Goal: Task Accomplishment & Management: Use online tool/utility

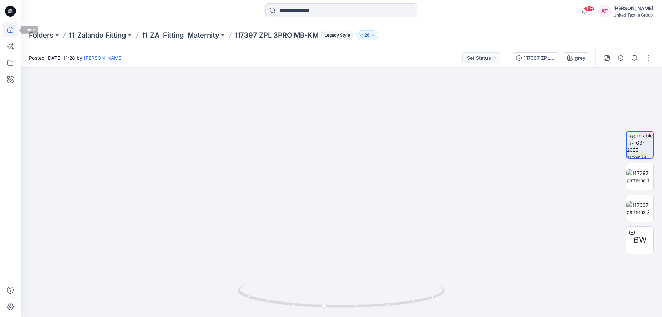
click at [13, 29] on icon at bounding box center [10, 29] width 15 height 15
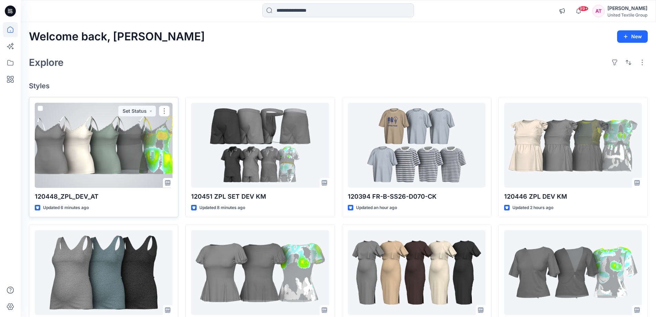
click at [111, 146] on div at bounding box center [104, 145] width 138 height 85
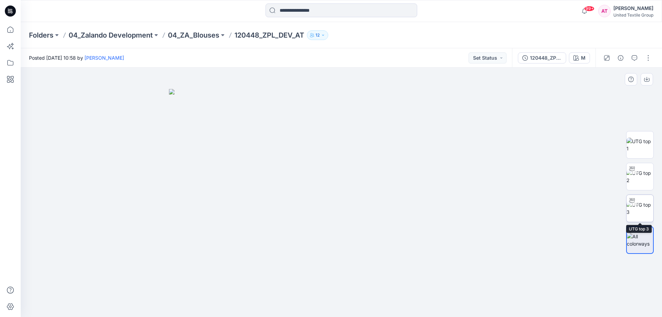
click at [644, 213] on img at bounding box center [639, 208] width 27 height 14
drag, startPoint x: 384, startPoint y: 305, endPoint x: 319, endPoint y: 307, distance: 64.1
click at [319, 307] on icon at bounding box center [342, 296] width 208 height 26
click at [653, 61] on div at bounding box center [627, 57] width 64 height 19
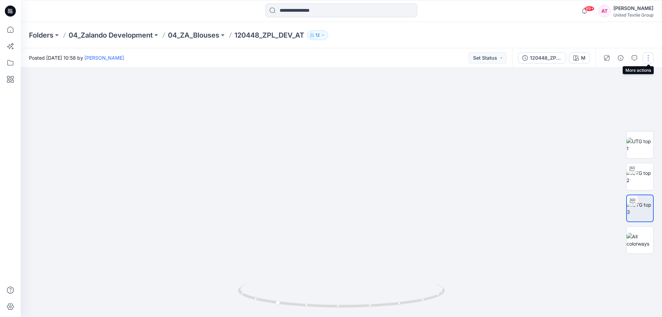
click at [649, 59] on button "button" at bounding box center [647, 57] width 11 height 11
click at [607, 93] on p "Edit" at bounding box center [604, 93] width 9 height 7
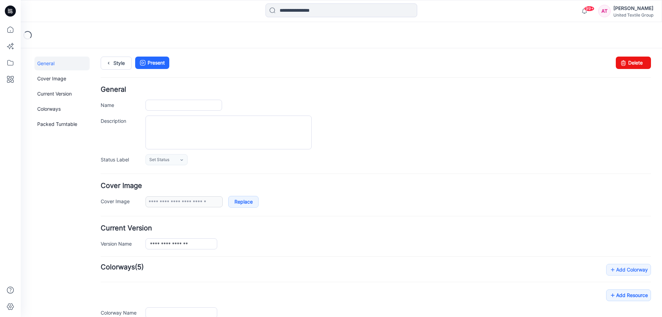
type input "**********"
type input "*"
type input "**********"
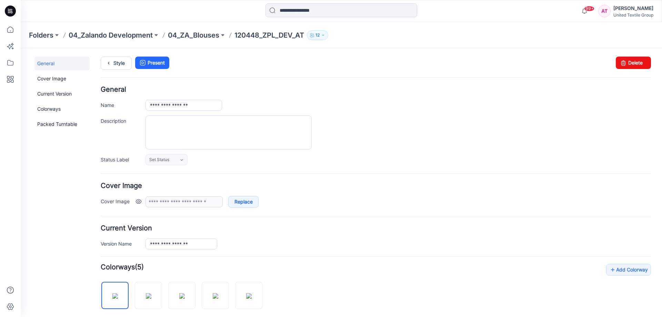
scroll to position [69, 0]
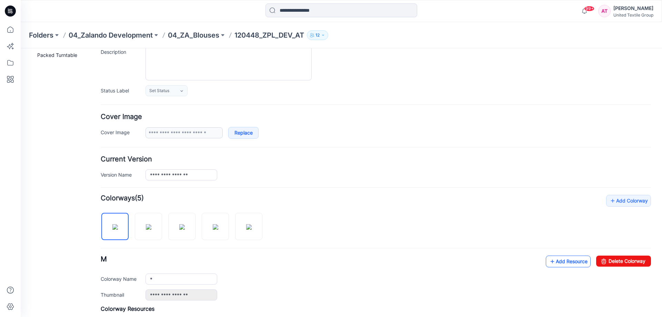
click at [561, 261] on link "Add Resource" at bounding box center [567, 261] width 45 height 12
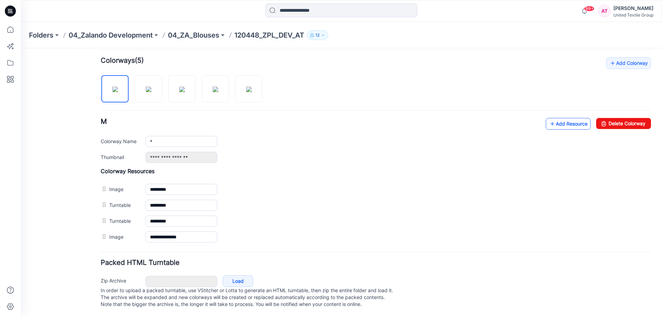
click at [549, 123] on icon at bounding box center [552, 123] width 7 height 11
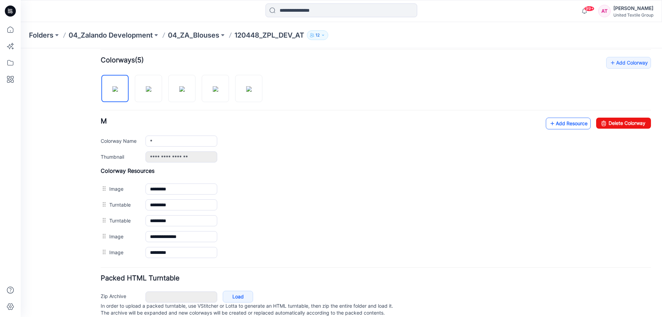
click at [571, 123] on link "Add Resource" at bounding box center [567, 124] width 45 height 12
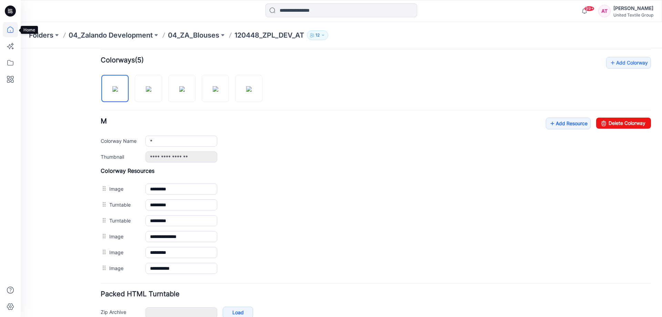
click at [11, 31] on icon at bounding box center [10, 29] width 15 height 15
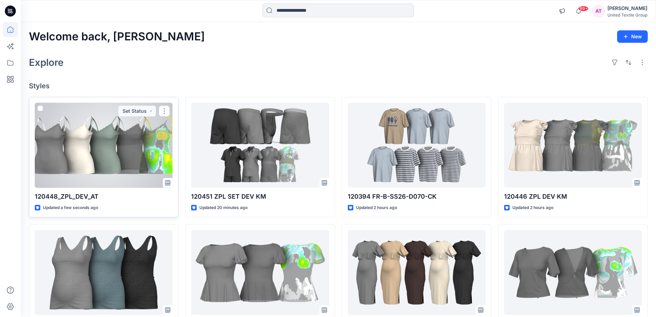
click at [148, 152] on div at bounding box center [104, 145] width 138 height 85
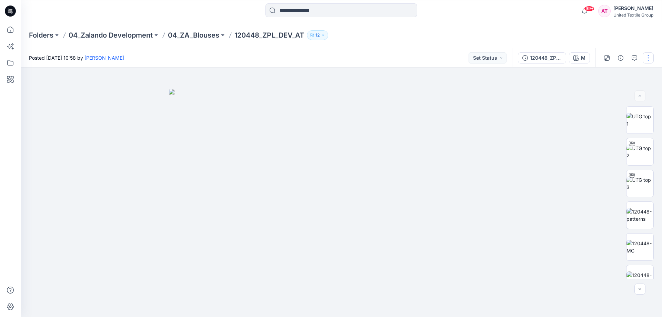
click at [647, 57] on button "button" at bounding box center [647, 57] width 11 height 11
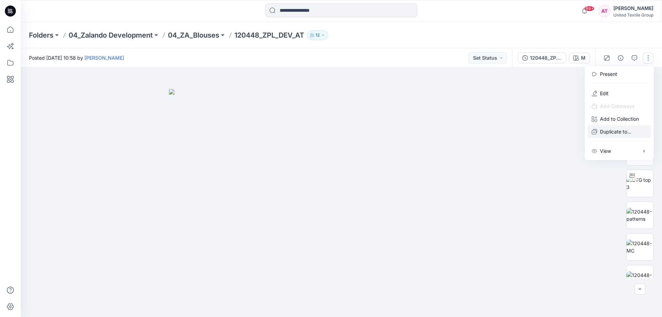
click at [616, 131] on p "Duplicate to..." at bounding box center [615, 131] width 31 height 7
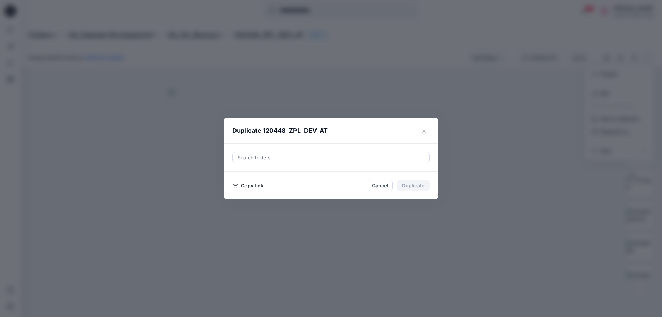
click at [317, 156] on div at bounding box center [331, 157] width 188 height 8
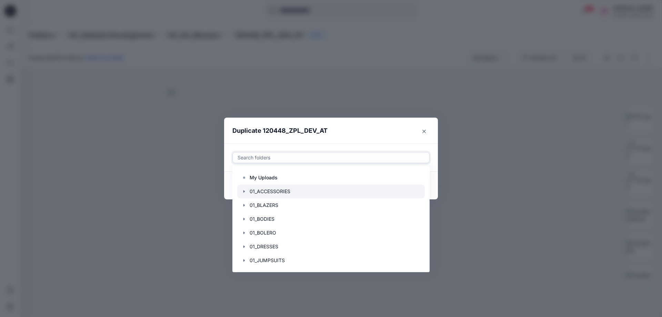
click at [309, 187] on div at bounding box center [330, 191] width 187 height 14
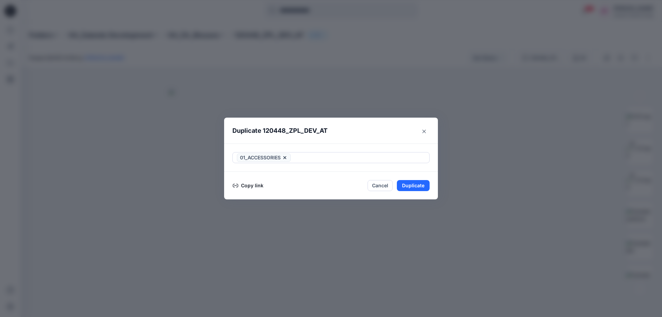
click at [371, 128] on header "Duplicate 120448_ZPL_DEV_AT" at bounding box center [324, 131] width 200 height 26
click at [248, 186] on button "Copy link" at bounding box center [247, 185] width 31 height 8
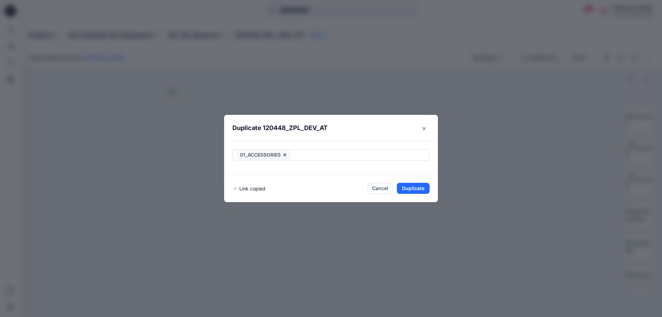
click at [388, 186] on button "Cancel" at bounding box center [379, 188] width 25 height 11
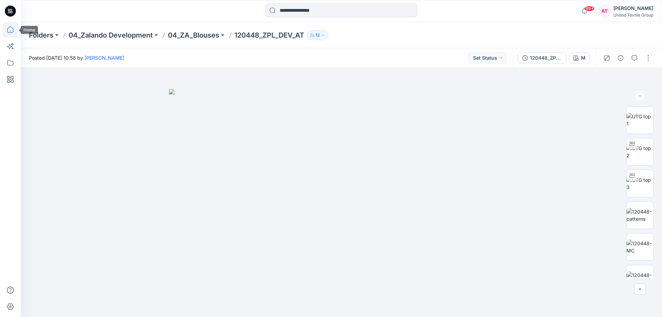
click at [12, 31] on icon at bounding box center [10, 29] width 15 height 15
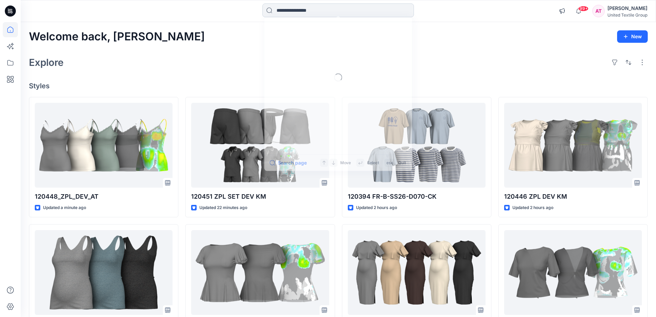
click at [282, 11] on input at bounding box center [339, 10] width 152 height 14
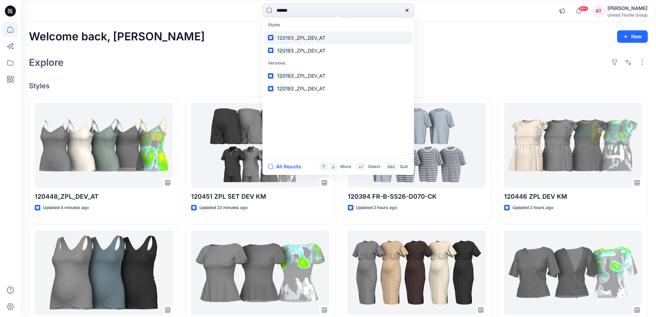
type input "******"
click at [307, 39] on span "_ZPL_DEV_AT" at bounding box center [310, 38] width 31 height 6
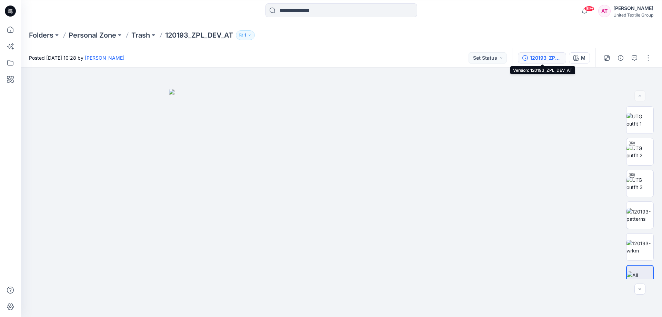
click at [533, 58] on div "120193_ZPL_DEV_AT" at bounding box center [546, 58] width 32 height 8
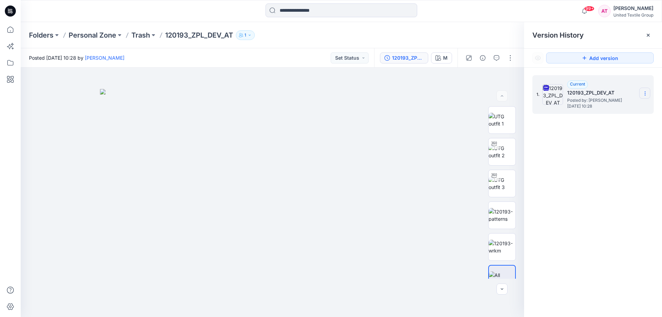
click at [642, 92] on icon at bounding box center [645, 94] width 6 height 6
click at [609, 108] on span "Download Source BW File" at bounding box center [610, 107] width 58 height 8
